Goal: Information Seeking & Learning: Compare options

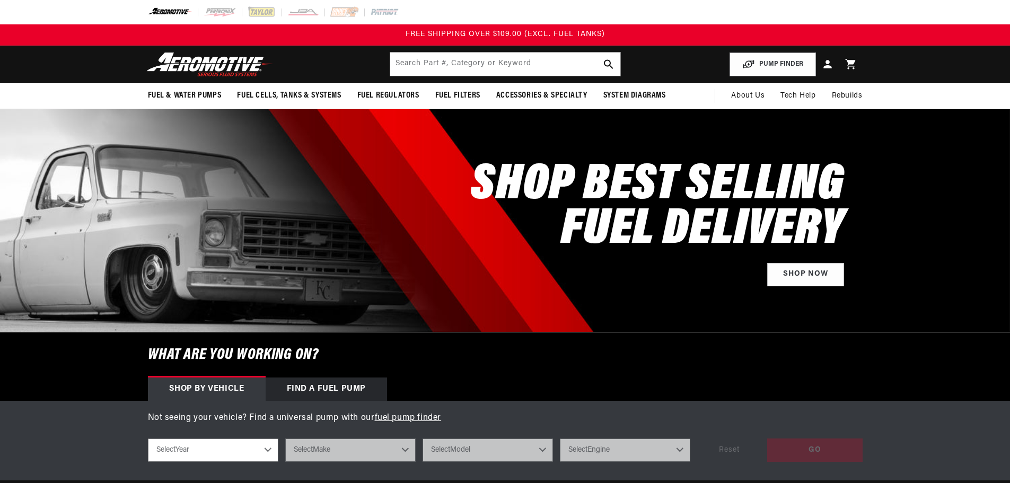
click at [306, 50] on header "Fuel & Water Pumps Back In-Tank In-Line Fuel Pumps" at bounding box center [505, 65] width 768 height 38
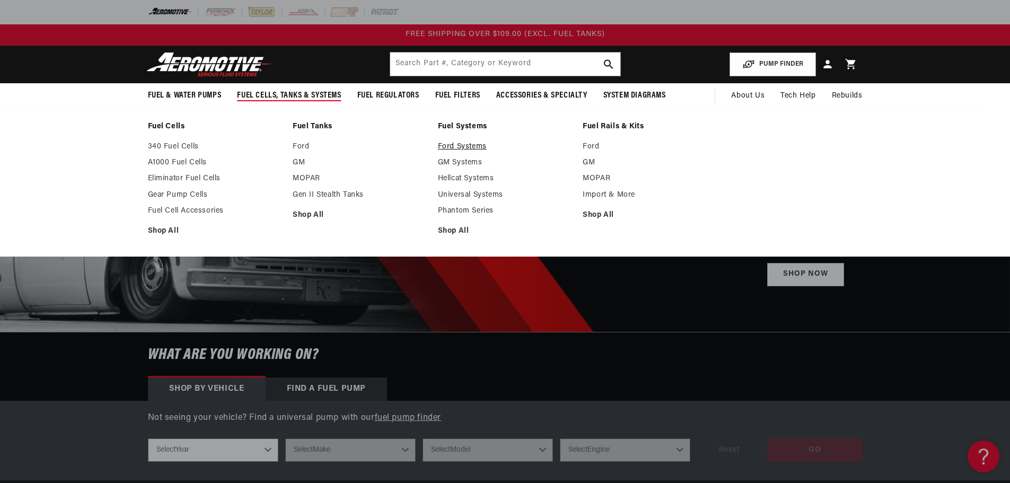
click at [453, 143] on link "Ford Systems" at bounding box center [505, 147] width 135 height 10
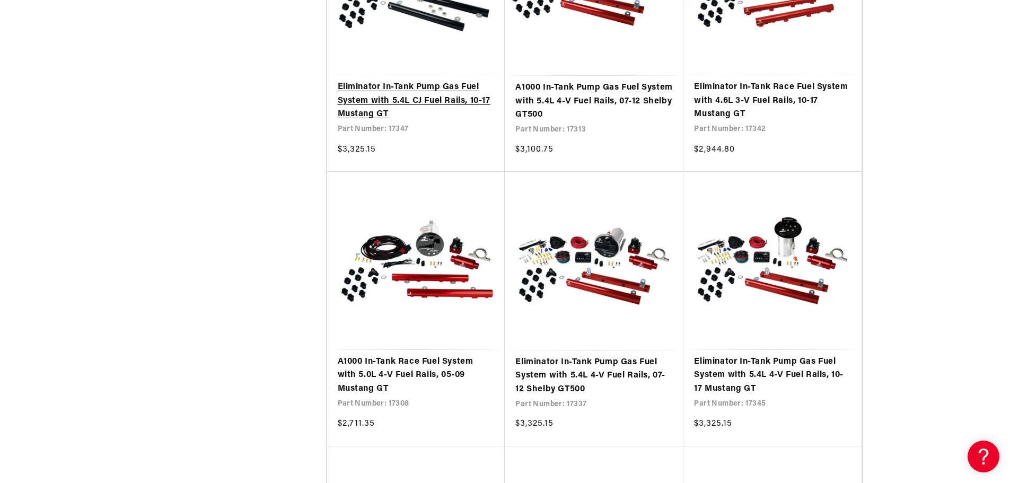
scroll to position [1484, 0]
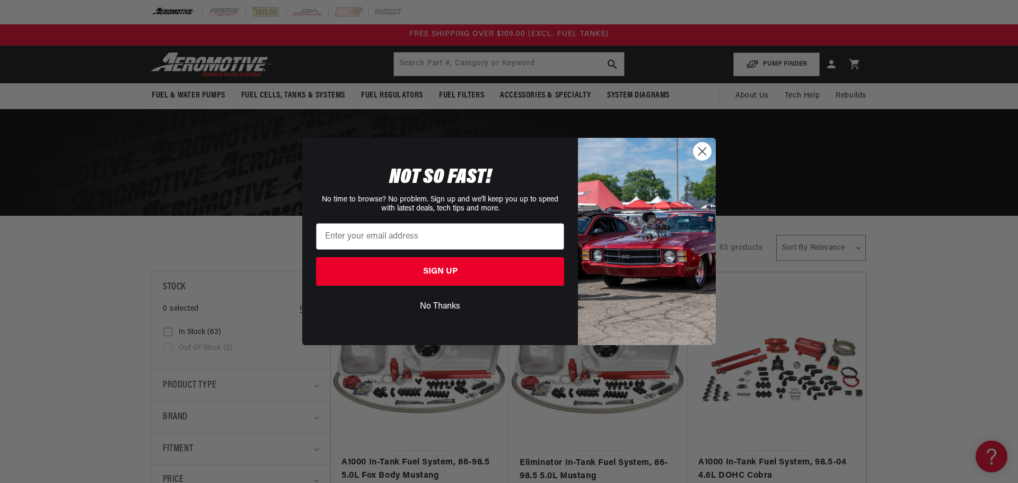
click at [697, 147] on circle "Close dialog" at bounding box center [701, 151] width 17 height 17
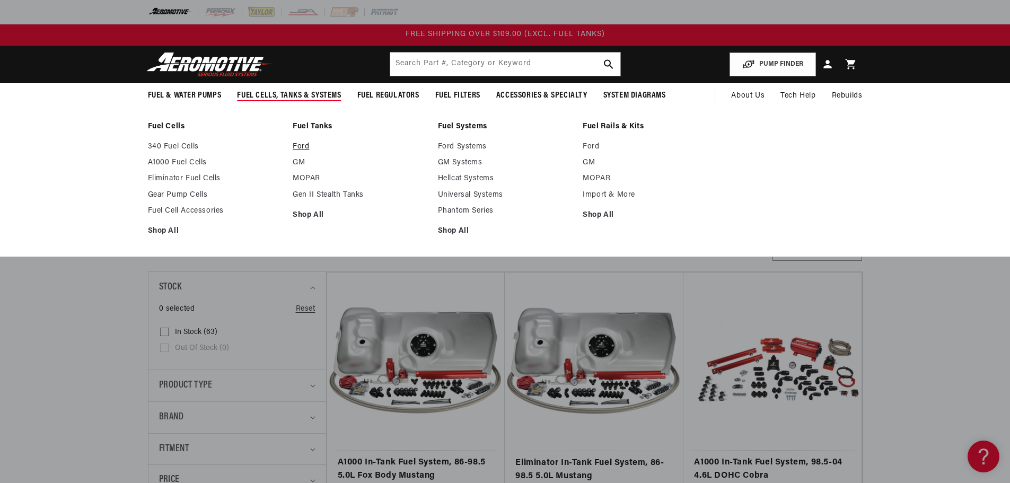
click at [300, 143] on link "Ford" at bounding box center [360, 147] width 135 height 10
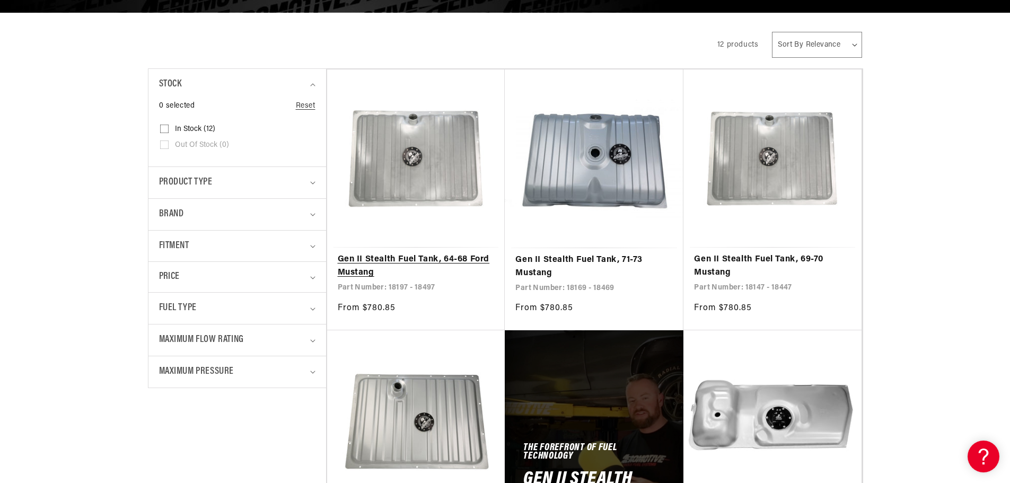
scroll to position [212, 0]
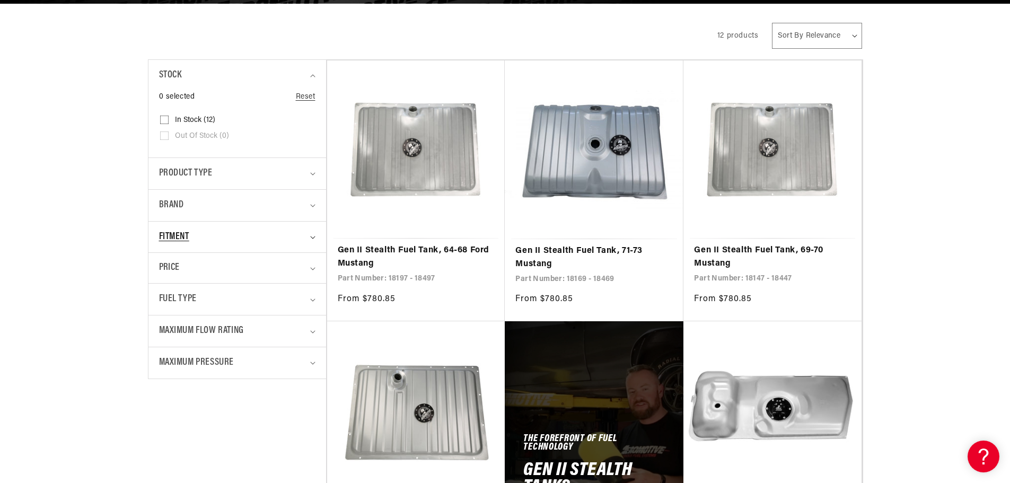
click at [311, 239] on icon "Fitment (0 selected)" at bounding box center [312, 237] width 5 height 3
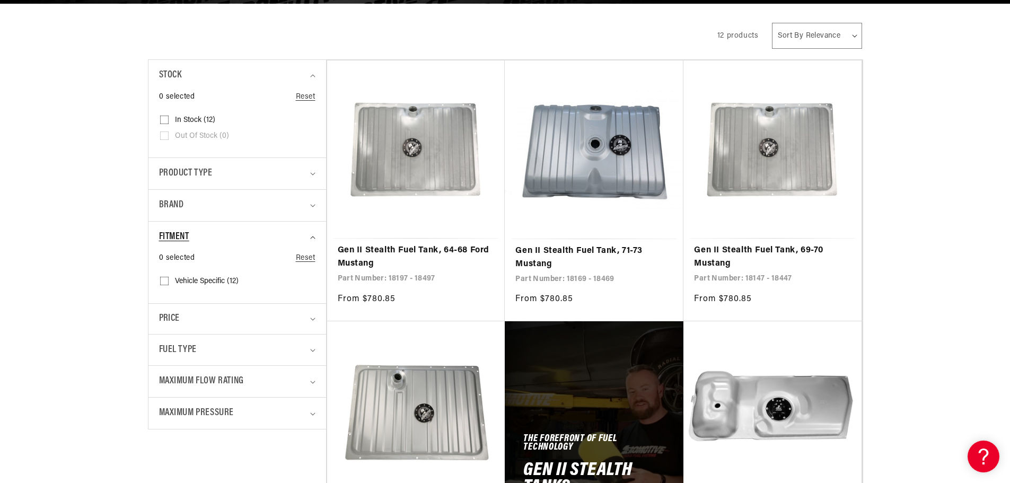
click at [312, 234] on summary "Fitment" at bounding box center [237, 237] width 156 height 31
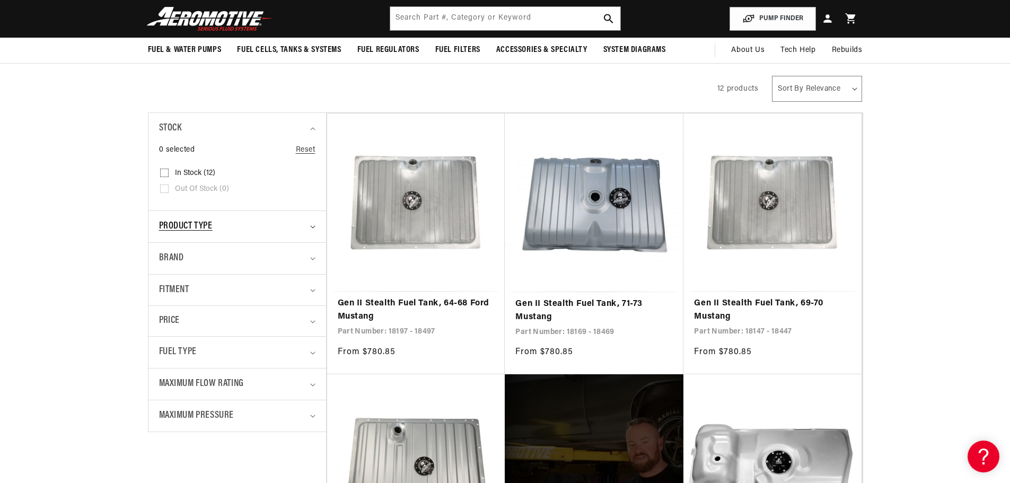
scroll to position [106, 0]
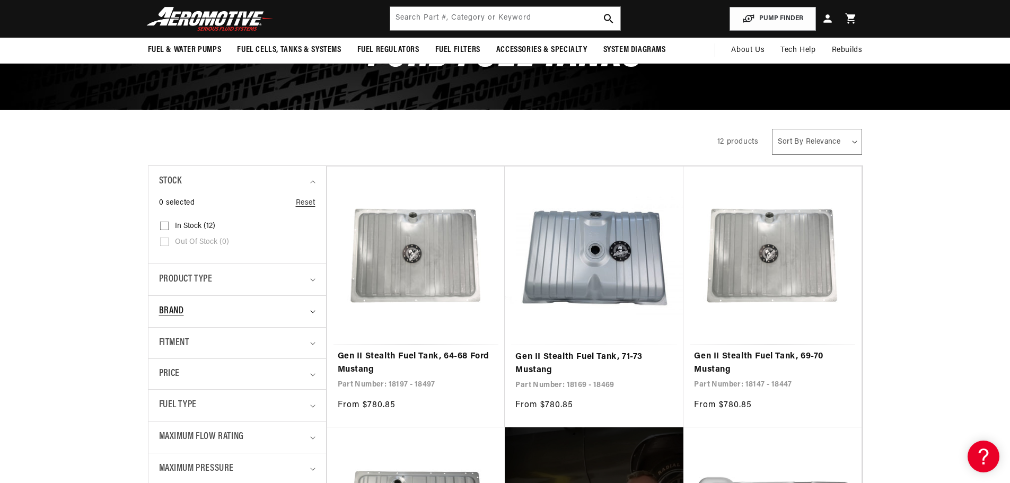
click at [309, 311] on summary "Brand" at bounding box center [237, 311] width 156 height 31
click at [309, 310] on summary "Brand" at bounding box center [237, 311] width 156 height 31
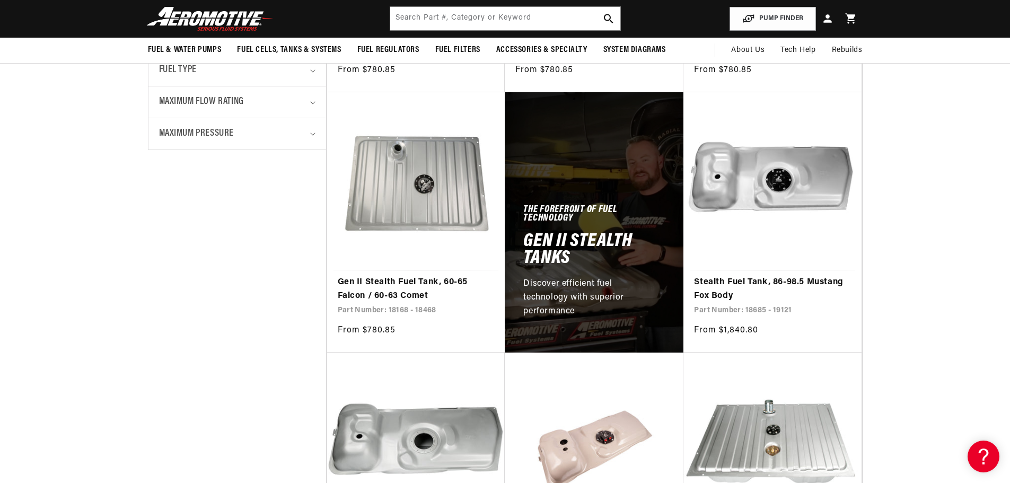
scroll to position [424, 0]
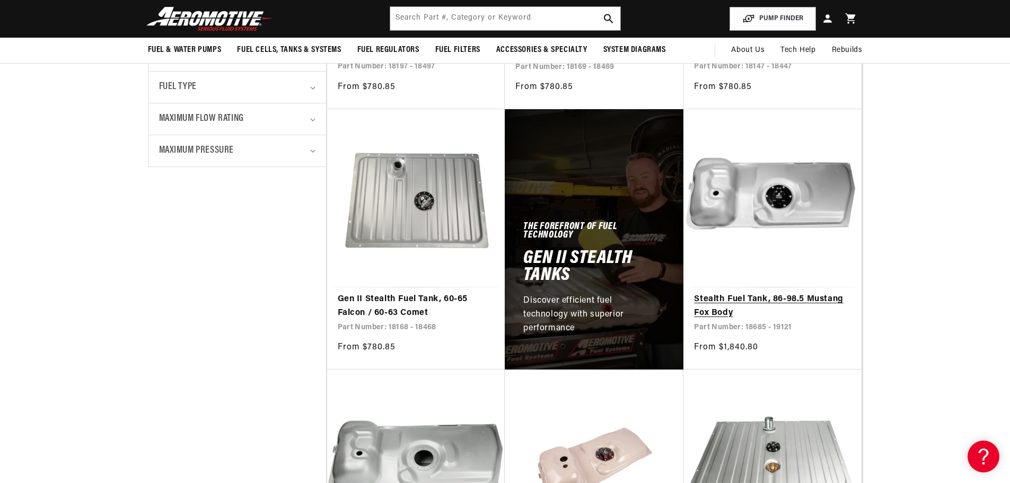
click at [783, 293] on link "Stealth Fuel Tank, 86-98.5 Mustang Fox Body" at bounding box center [772, 306] width 157 height 27
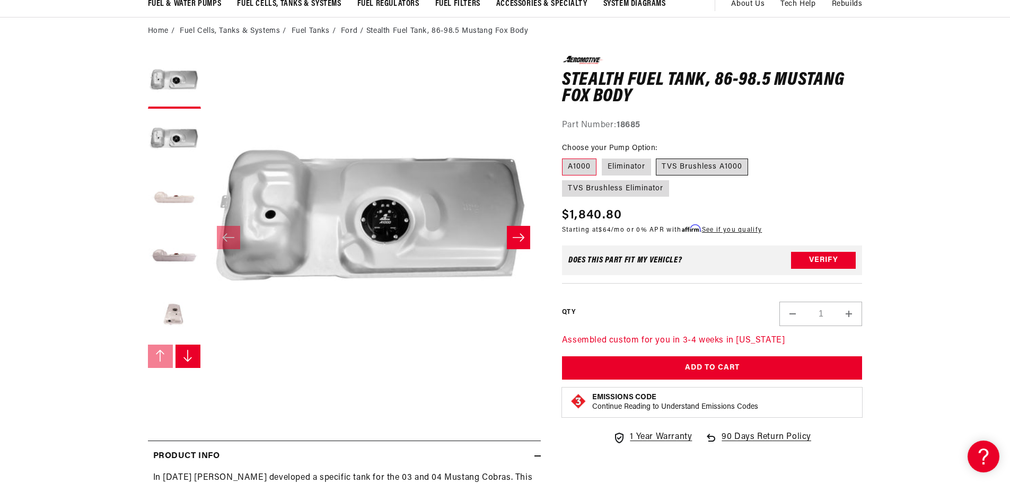
scroll to position [106, 0]
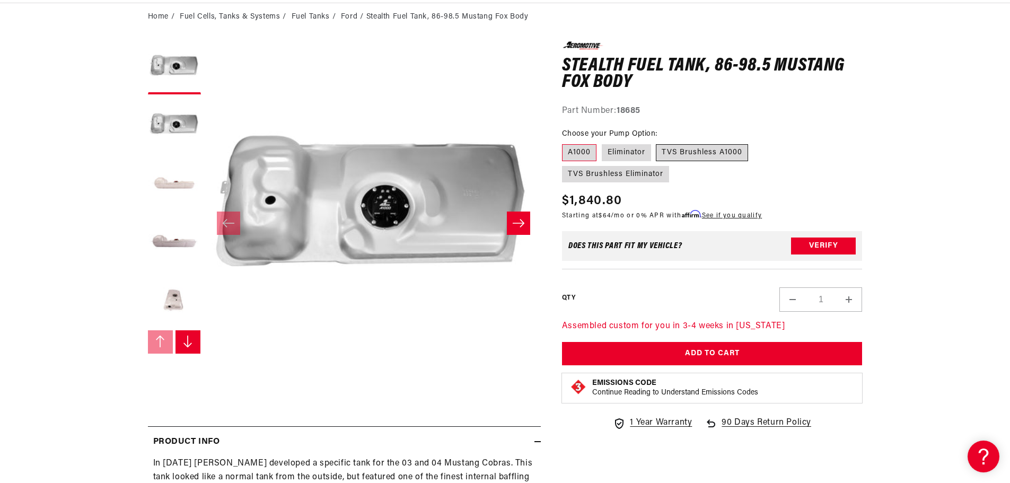
click at [702, 154] on label "TVS Brushless A1000" at bounding box center [702, 152] width 92 height 17
click at [657, 143] on input "TVS Brushless A1000" at bounding box center [656, 142] width 1 height 1
radio input "true"
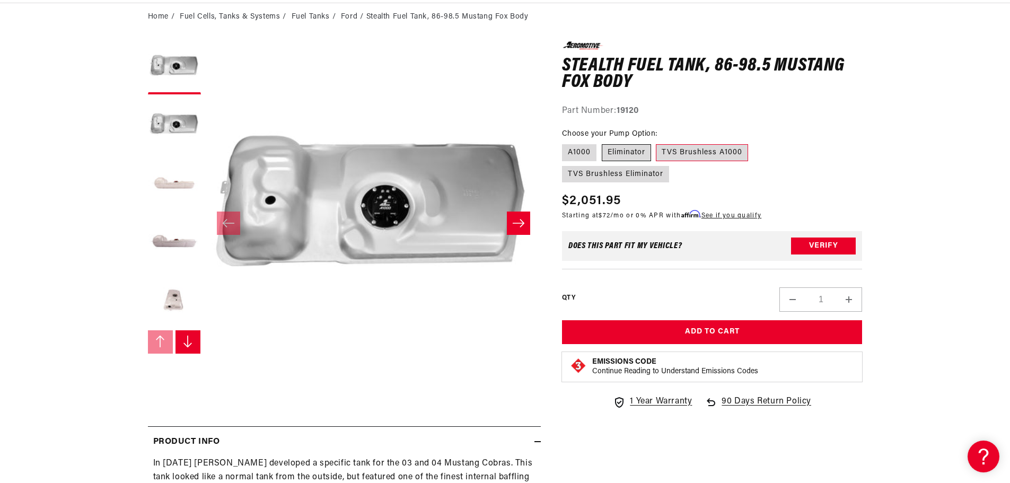
click at [627, 148] on label "Eliminator" at bounding box center [626, 152] width 49 height 17
click at [602, 143] on input "Eliminator" at bounding box center [602, 142] width 1 height 1
radio input "true"
click at [575, 152] on label "A1000" at bounding box center [579, 152] width 34 height 17
click at [565, 143] on input "A1000" at bounding box center [565, 142] width 1 height 1
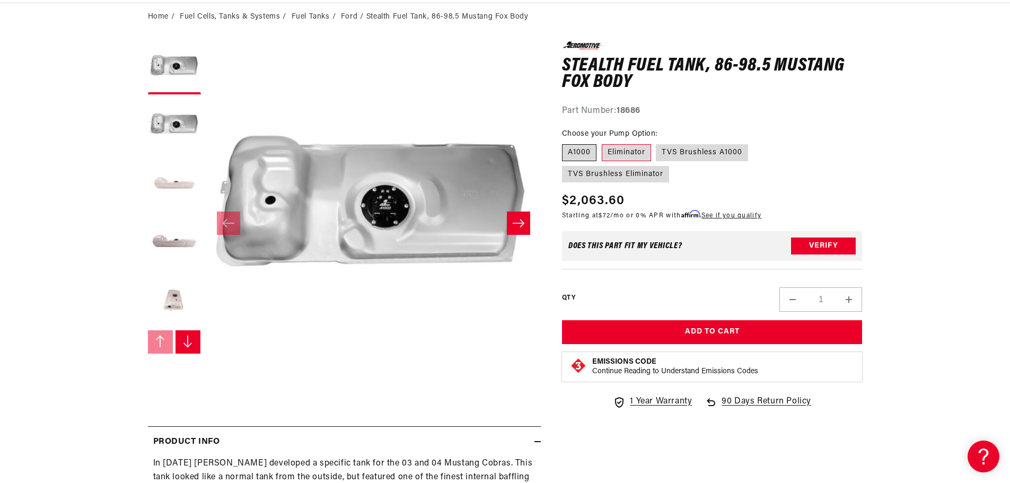
radio input "true"
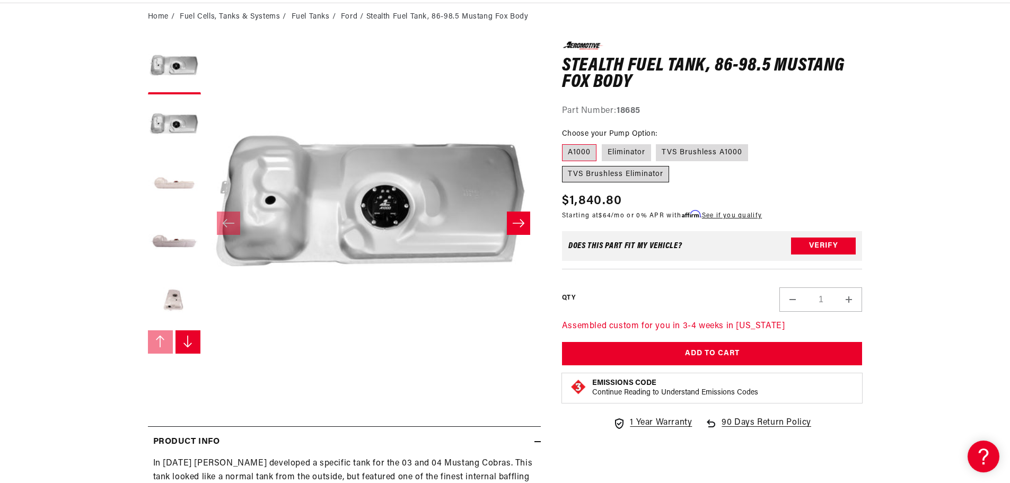
click at [612, 175] on label "TVS Brushless Eliminator" at bounding box center [615, 174] width 107 height 17
click at [753, 143] on input "TVS Brushless Eliminator" at bounding box center [753, 142] width 1 height 1
radio input "true"
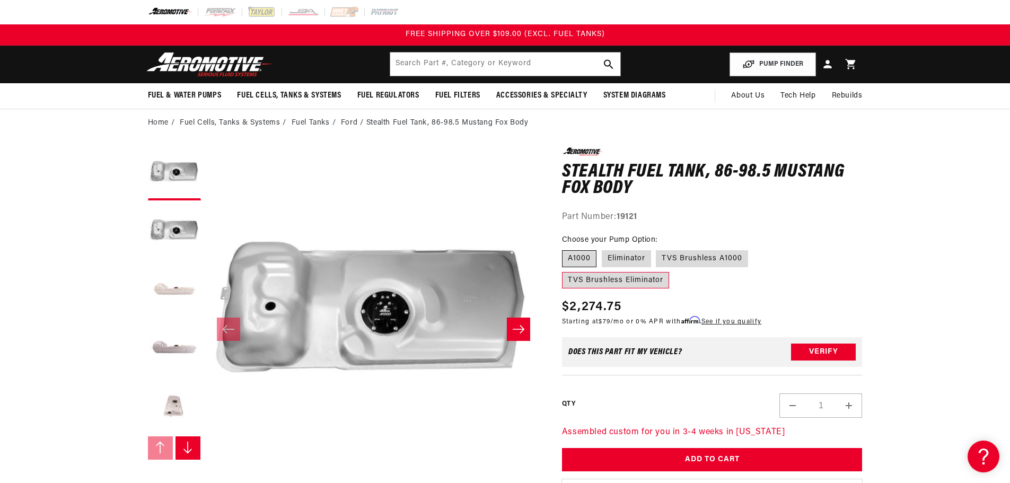
click at [567, 263] on label "A1000" at bounding box center [579, 258] width 34 height 17
click at [565, 249] on input "A1000" at bounding box center [565, 248] width 1 height 1
radio input "true"
click at [434, 60] on input "text" at bounding box center [505, 63] width 230 height 23
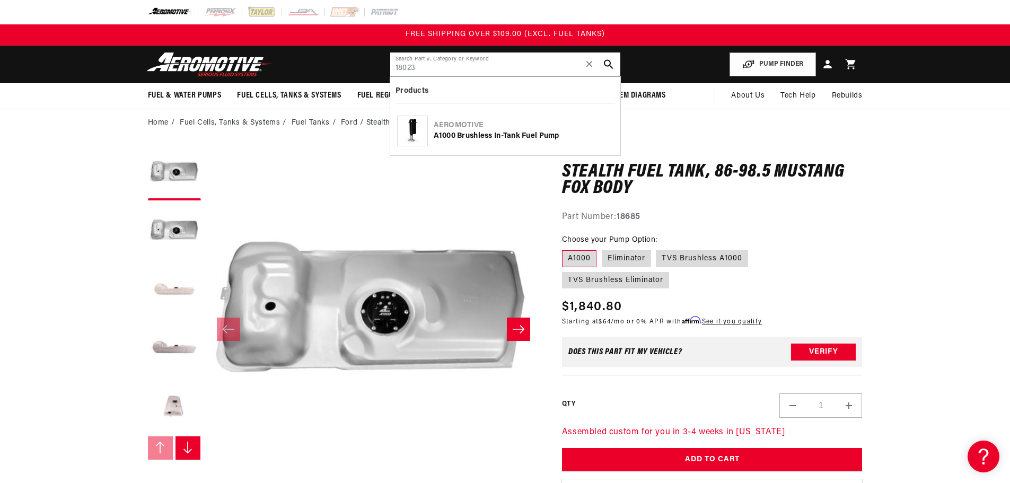
type input "18023"
click at [470, 133] on div "A1000 Brushless In-Tank Fuel Pump" at bounding box center [524, 136] width 180 height 11
